Goal: Task Accomplishment & Management: Complete application form

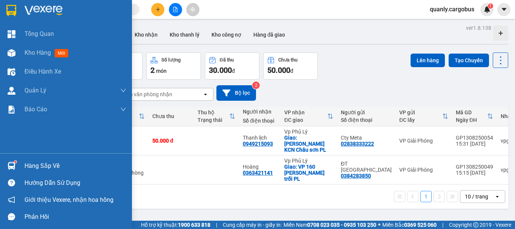
scroll to position [99, 0]
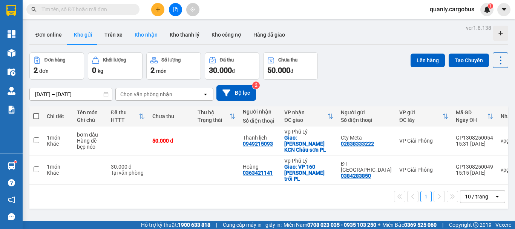
click at [146, 31] on button "Kho nhận" at bounding box center [146, 35] width 35 height 18
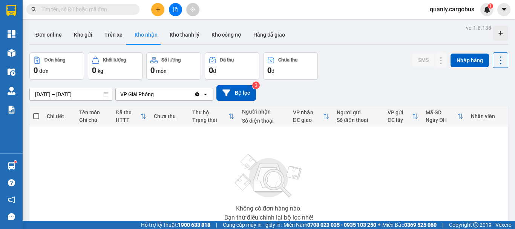
click at [179, 9] on button at bounding box center [175, 9] width 13 height 13
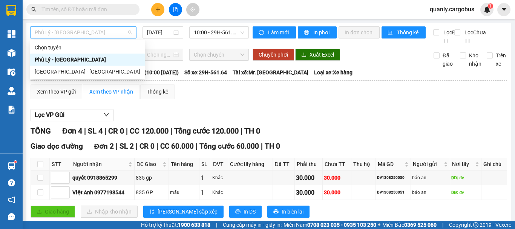
click at [80, 28] on span "Phủ Lý - [GEOGRAPHIC_DATA]" at bounding box center [83, 32] width 97 height 11
drag, startPoint x: 63, startPoint y: 70, endPoint x: 192, endPoint y: 37, distance: 132.4
click at [70, 70] on div "[GEOGRAPHIC_DATA] - [GEOGRAPHIC_DATA]" at bounding box center [88, 71] width 106 height 8
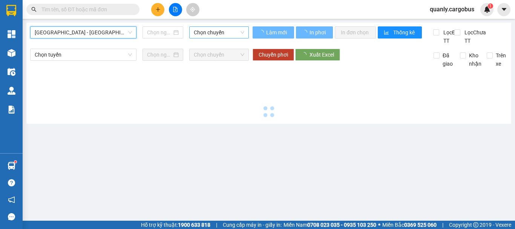
type input "[DATE]"
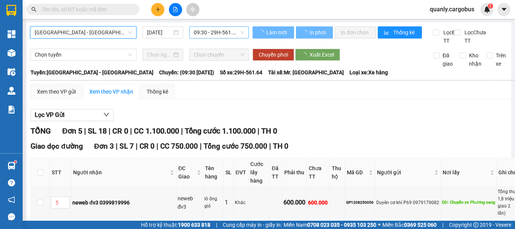
click at [207, 32] on span "09:30 - 29H-561.64" at bounding box center [219, 32] width 51 height 11
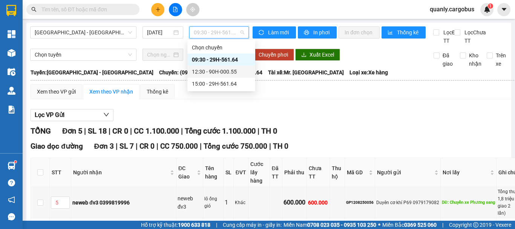
click at [215, 70] on div "12:30 - 90H-000.55" at bounding box center [221, 71] width 59 height 8
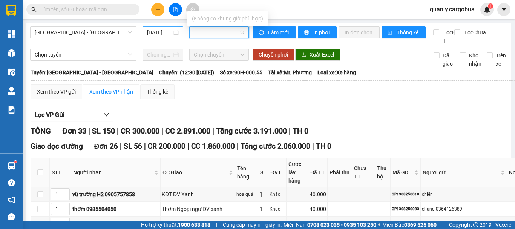
click at [158, 34] on input "[DATE]" at bounding box center [159, 32] width 25 height 8
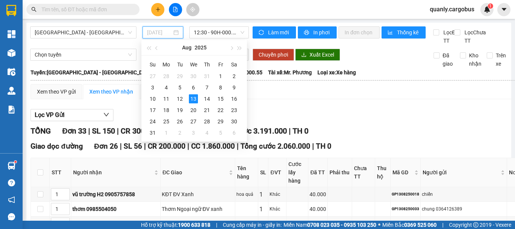
type input "[DATE]"
click at [224, 32] on span "12:30 - 90H-000.55" at bounding box center [219, 32] width 51 height 11
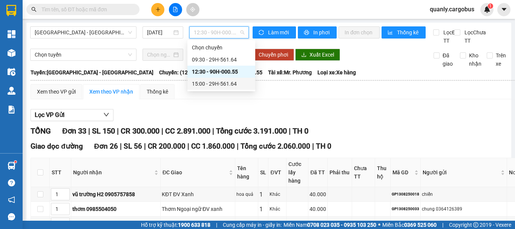
click at [214, 84] on div "15:00 - 29H-561.64" at bounding box center [221, 84] width 59 height 8
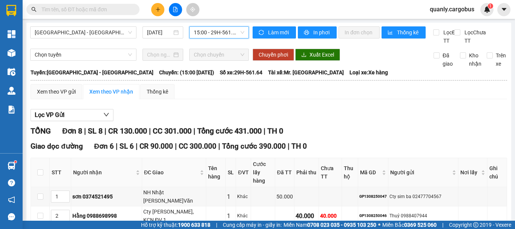
click at [203, 26] on div "15:00 - 29H-561.64" at bounding box center [219, 32] width 60 height 12
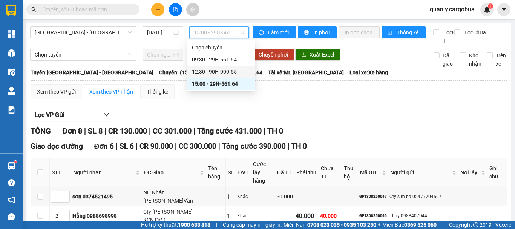
click at [210, 73] on div "12:30 - 90H-000.55" at bounding box center [221, 71] width 59 height 8
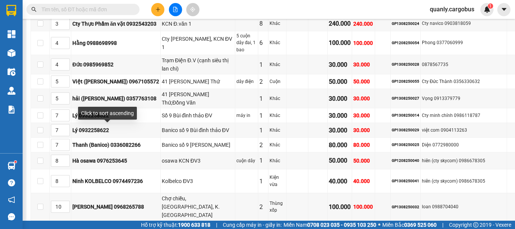
scroll to position [75, 0]
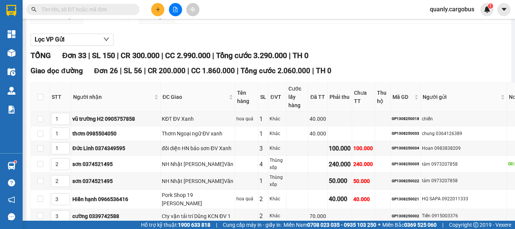
click at [65, 20] on div "Xem theo VP gửi" at bounding box center [56, 16] width 39 height 8
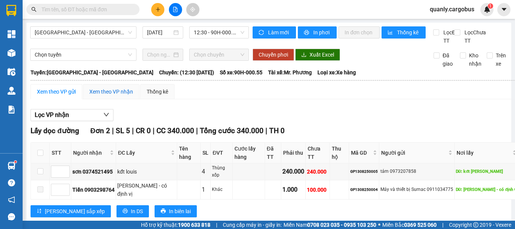
click at [104, 96] on div "Xem theo VP nhận" at bounding box center [111, 91] width 44 height 8
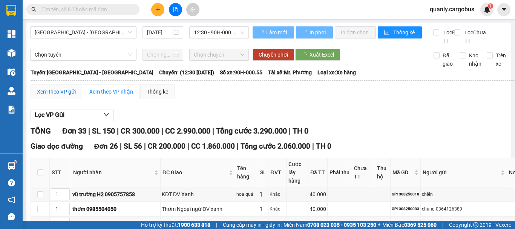
click at [57, 96] on div "Xem theo VP gửi" at bounding box center [56, 91] width 39 height 8
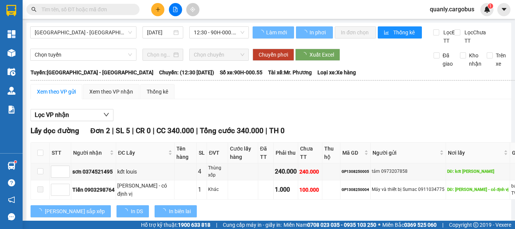
click at [57, 96] on div "Xem theo VP gửi" at bounding box center [56, 91] width 39 height 8
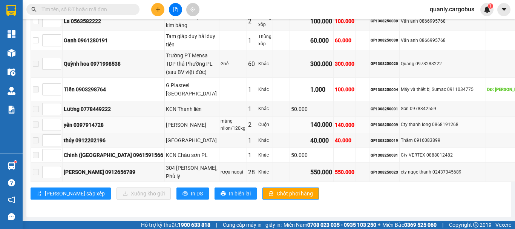
scroll to position [1148, 0]
click at [401, 137] on div "Thắm 0916083899" at bounding box center [443, 140] width 84 height 7
copy div "0916083899"
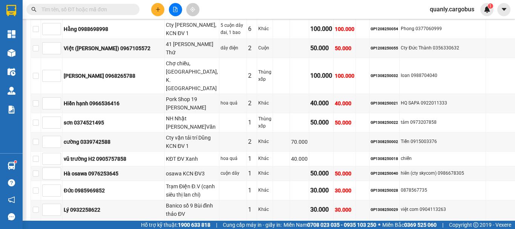
scroll to position [319, 0]
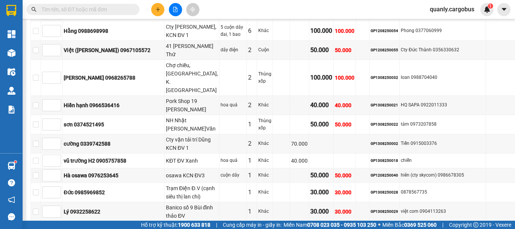
click at [112, 9] on input "text" at bounding box center [85, 9] width 89 height 8
paste input "0916083899"
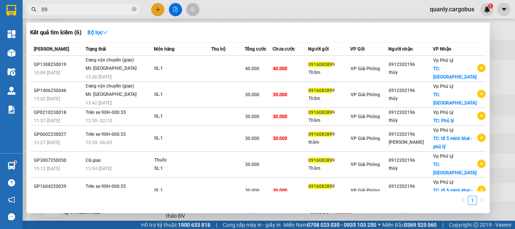
type input "0"
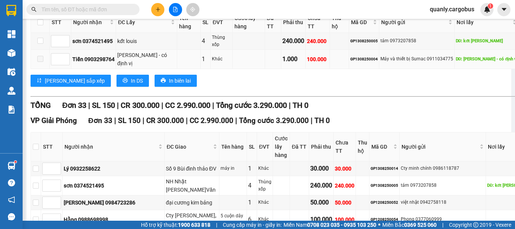
scroll to position [0, 0]
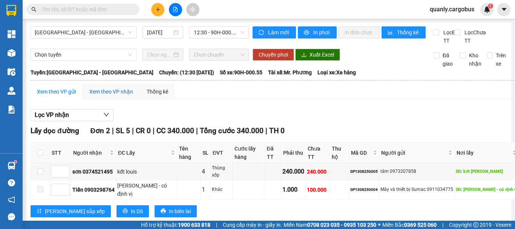
click at [113, 96] on div "Xem theo VP nhận" at bounding box center [111, 91] width 44 height 8
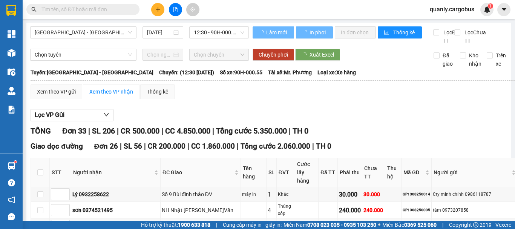
type input "7"
type input "2"
type input "13"
type input "4"
type input "5"
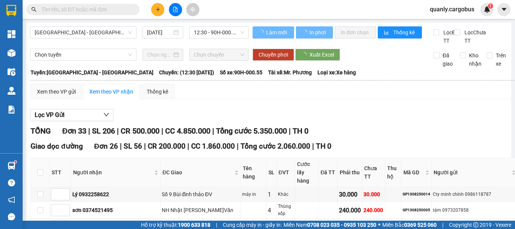
type input "10"
type input "3"
type input "2"
type input "3"
type input "1"
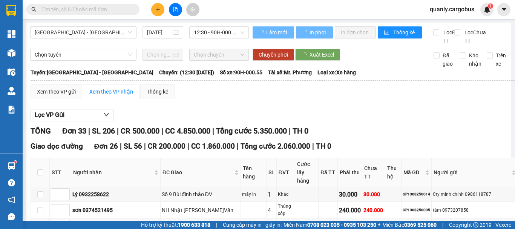
type input "8"
type input "4"
type input "7"
type input "3"
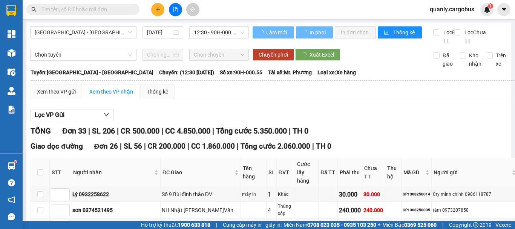
type input "8"
type input "12"
type input "7"
type input "5"
type input "15"
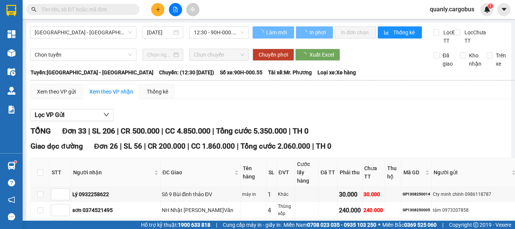
type input "12"
type input "1"
type input "11"
type input "1"
type input "10"
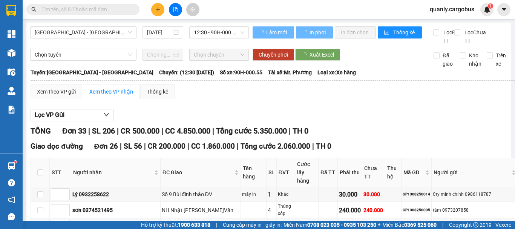
type input "11"
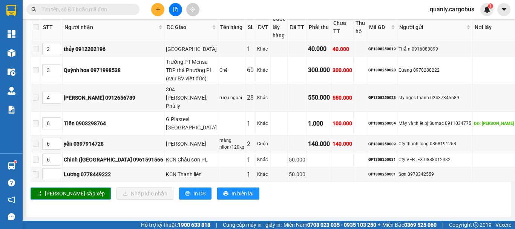
scroll to position [716, 0]
click at [368, 52] on div "GP1308250019" at bounding box center [382, 49] width 28 height 6
copy div "GP1308250019"
click at [85, 6] on input "text" at bounding box center [85, 9] width 89 height 8
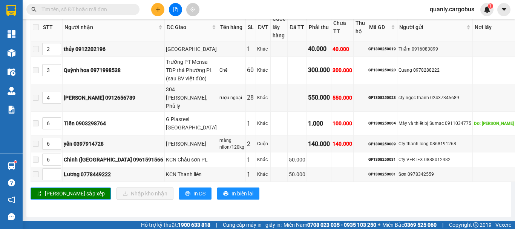
paste input "GP1308250019"
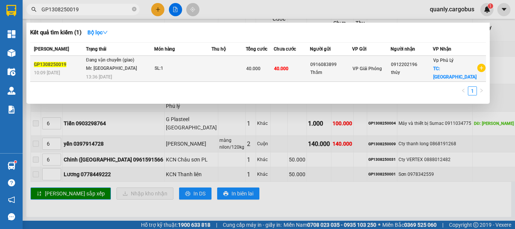
type input "GP1308250019"
click at [207, 70] on div "SL: 1" at bounding box center [183, 68] width 57 height 8
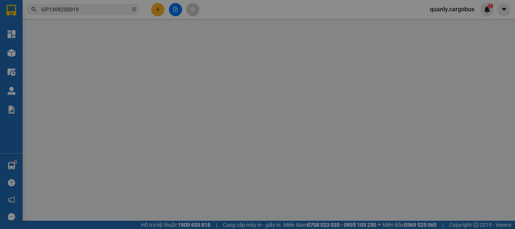
type input "0912202196"
type input "thủy"
checkbox input "true"
type input "[GEOGRAPHIC_DATA]"
type input "0916083899"
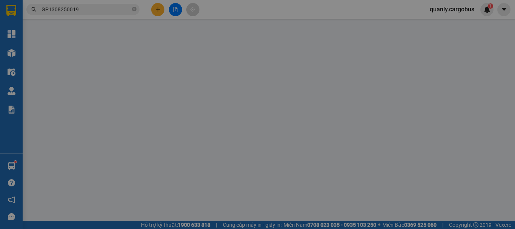
type input "Thắm"
type input "40.000"
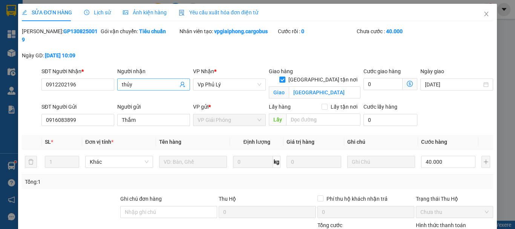
click at [151, 80] on input "thủy" at bounding box center [150, 84] width 56 height 8
type input "thủy Thuế)"
click at [425, 156] on input "40.000" at bounding box center [448, 162] width 54 height 12
click at [444, 222] on label "Hình thức thanh toán" at bounding box center [441, 225] width 50 height 6
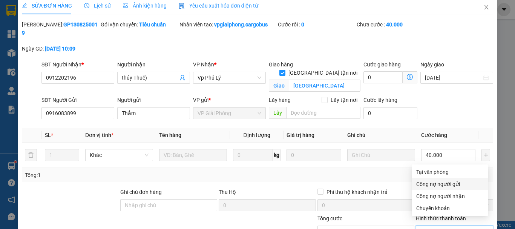
scroll to position [44, 0]
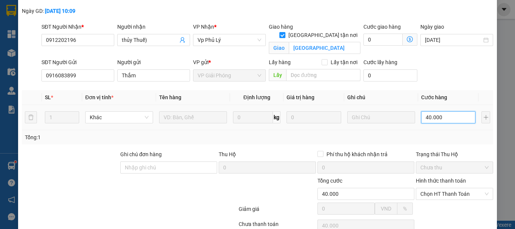
click at [440, 111] on input "40.000" at bounding box center [448, 117] width 54 height 12
type input "1"
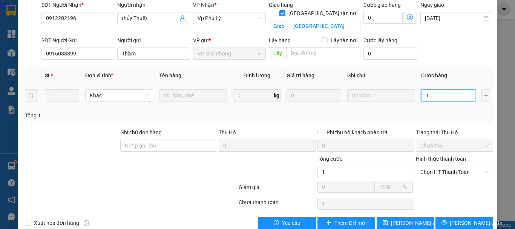
scroll to position [73, 0]
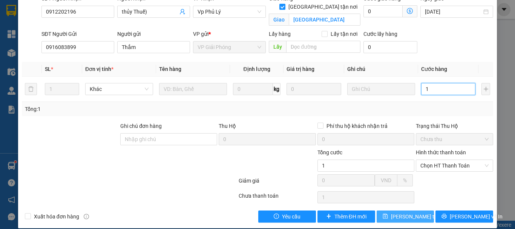
type input "1"
type input "1.000"
click at [409, 212] on span "[PERSON_NAME] thay đổi" at bounding box center [421, 216] width 60 height 8
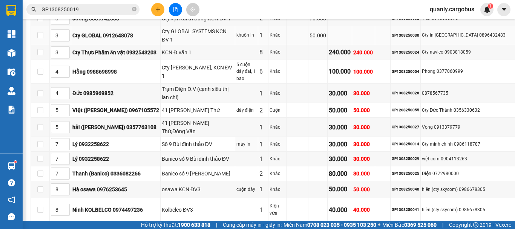
scroll to position [264, 0]
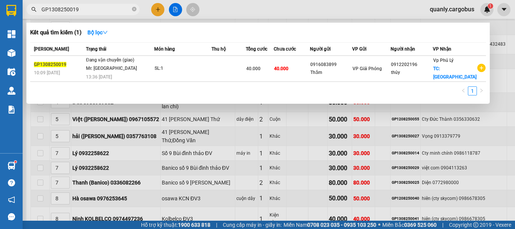
click at [110, 7] on input "GP1308250019" at bounding box center [85, 9] width 89 height 8
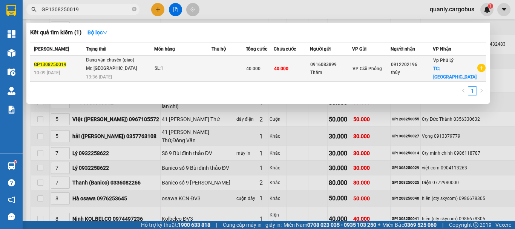
click at [298, 70] on td "40.000" at bounding box center [292, 69] width 36 height 26
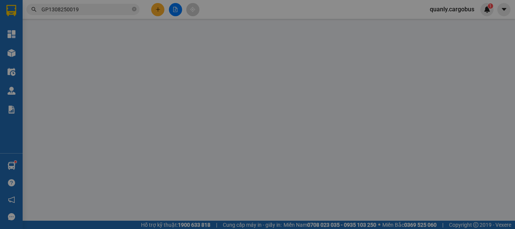
type input "0912202196"
type input "thủy Thuế)"
checkbox input "true"
type input "[GEOGRAPHIC_DATA]"
type input "0916083899"
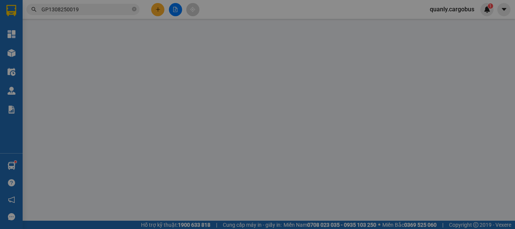
type input "Thắm"
type input "1.000"
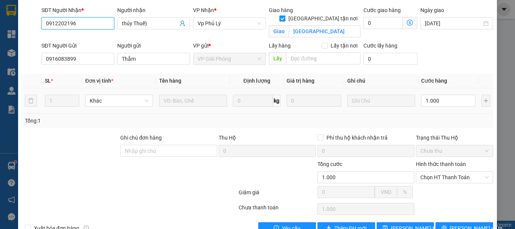
scroll to position [73, 0]
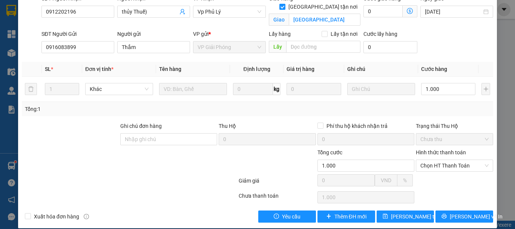
click at [454, 149] on label "Hình thức thanh toán" at bounding box center [441, 152] width 50 height 6
click at [454, 160] on input "Hình thức thanh toán" at bounding box center [451, 165] width 63 height 11
click at [399, 212] on span "[PERSON_NAME] thay đổi" at bounding box center [421, 216] width 60 height 8
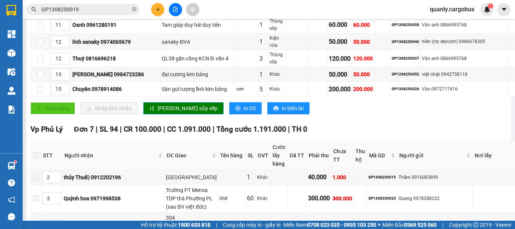
scroll to position [679, 0]
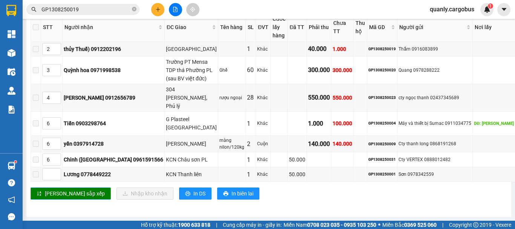
click at [101, 7] on input "GP1308250019" at bounding box center [85, 9] width 89 height 8
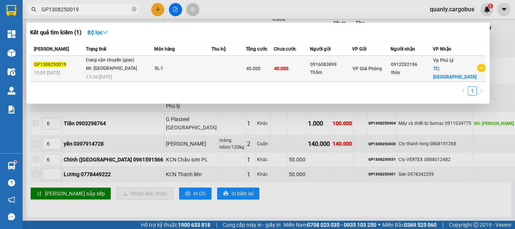
click at [204, 69] on div "SL: 1" at bounding box center [183, 68] width 57 height 8
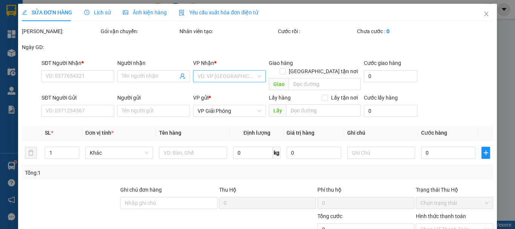
type input "0912202196"
type input "thủy Thuế)"
checkbox input "true"
type input "[GEOGRAPHIC_DATA]"
type input "0916083899"
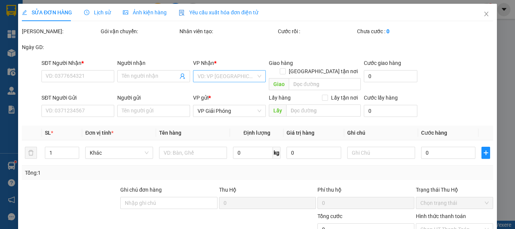
type input "Thắm"
type input "1.000"
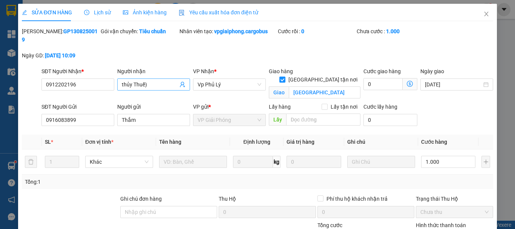
click at [133, 80] on input "thủy Thuế)" at bounding box center [150, 84] width 56 height 8
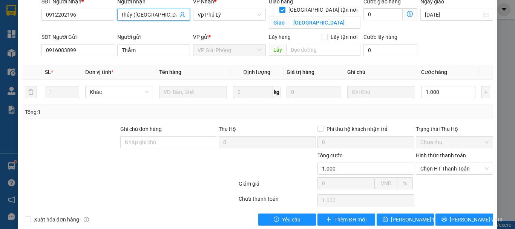
scroll to position [73, 0]
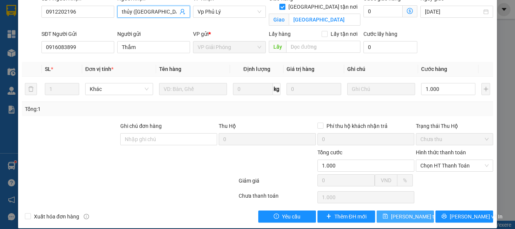
type input "thủy ([GEOGRAPHIC_DATA])"
click at [401, 212] on span "[PERSON_NAME] thay đổi" at bounding box center [421, 216] width 60 height 8
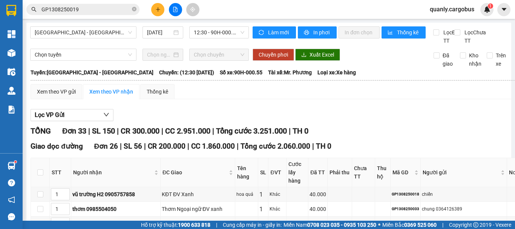
drag, startPoint x: 93, startPoint y: 3, endPoint x: 90, endPoint y: 16, distance: 13.1
click at [90, 15] on div "Kết quả tìm kiếm ( 1 ) Bộ lọc Mã ĐH Trạng thái Món hàng Thu hộ Tổng cước Chưa c…" at bounding box center [73, 9] width 147 height 13
click at [95, 11] on input "GP1308250019" at bounding box center [85, 9] width 89 height 8
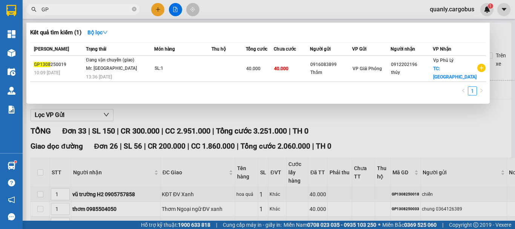
type input "G"
